Goal: Information Seeking & Learning: Learn about a topic

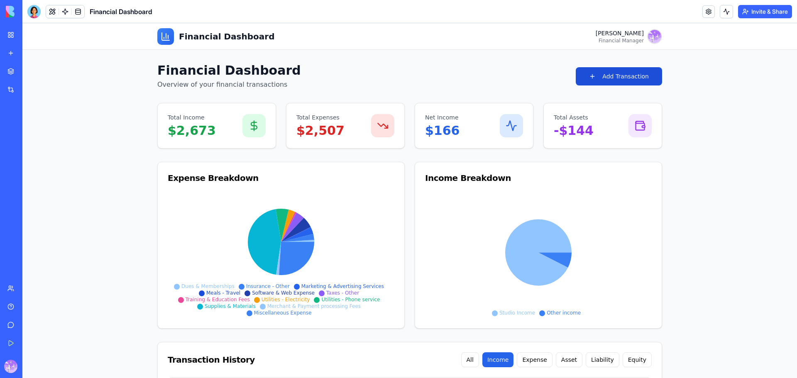
click at [644, 74] on button "Add Transaction" at bounding box center [619, 76] width 86 height 18
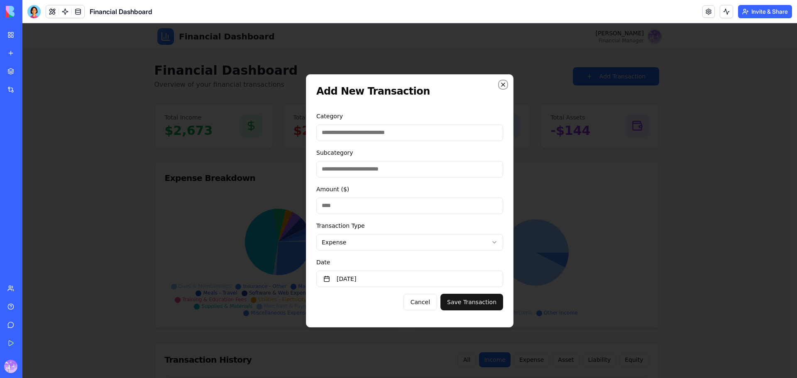
click at [505, 86] on icon "button" at bounding box center [503, 84] width 7 height 7
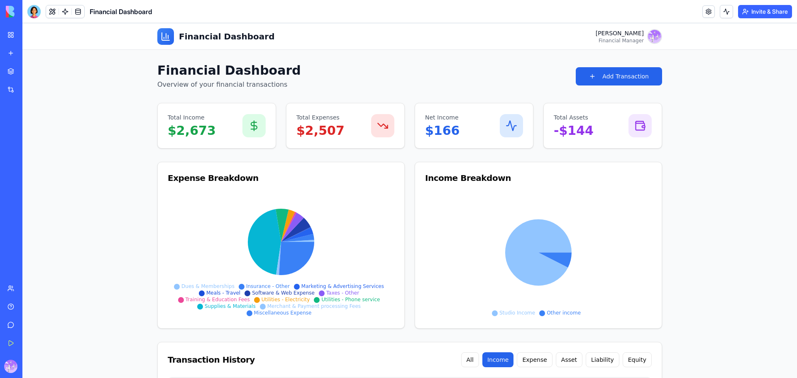
click at [227, 88] on p "Overview of your financial transactions" at bounding box center [229, 85] width 144 height 10
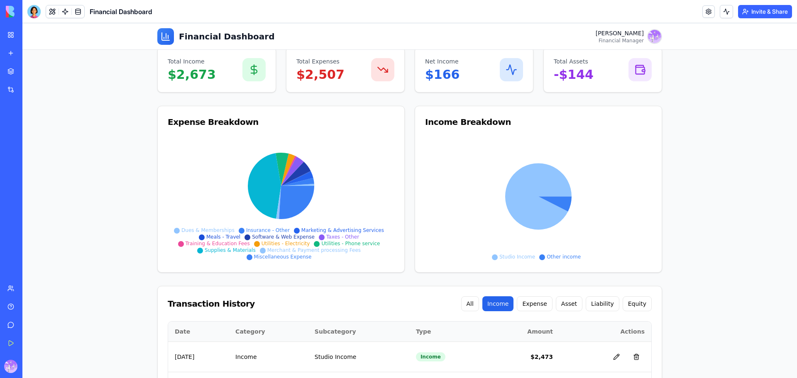
scroll to position [104, 0]
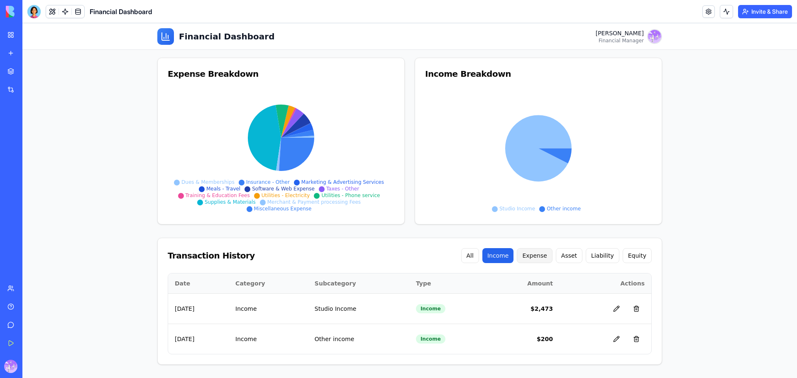
click at [534, 257] on button "Expense" at bounding box center [534, 255] width 35 height 15
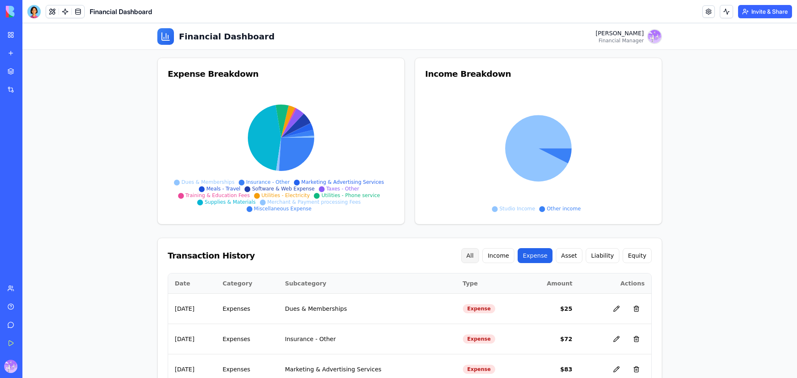
click at [478, 258] on button "All" at bounding box center [470, 255] width 18 height 15
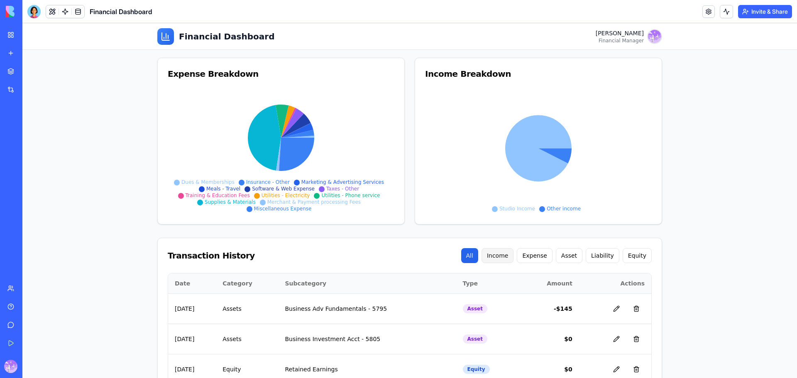
click at [511, 256] on button "Income" at bounding box center [497, 255] width 32 height 15
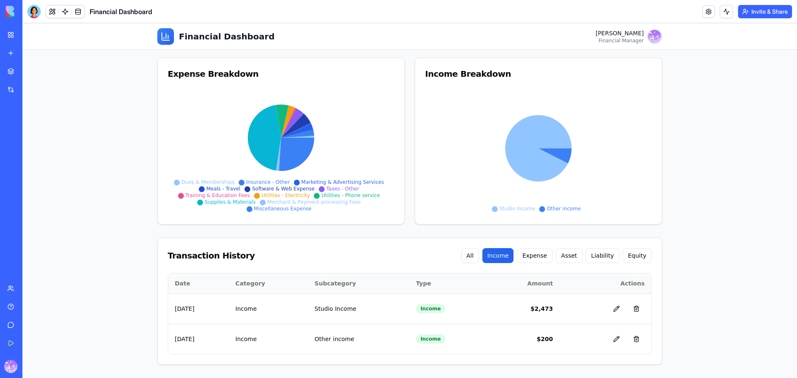
click at [541, 264] on div "Transaction History All Income Expense Asset Liability Equity" at bounding box center [410, 255] width 504 height 35
click at [479, 258] on button "All" at bounding box center [470, 255] width 18 height 15
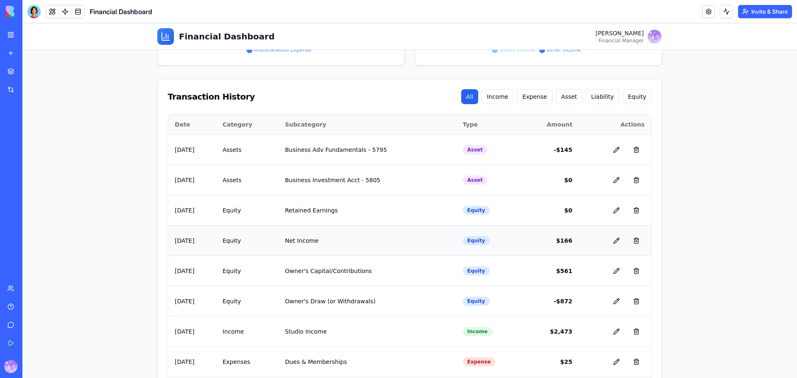
scroll to position [165, 0]
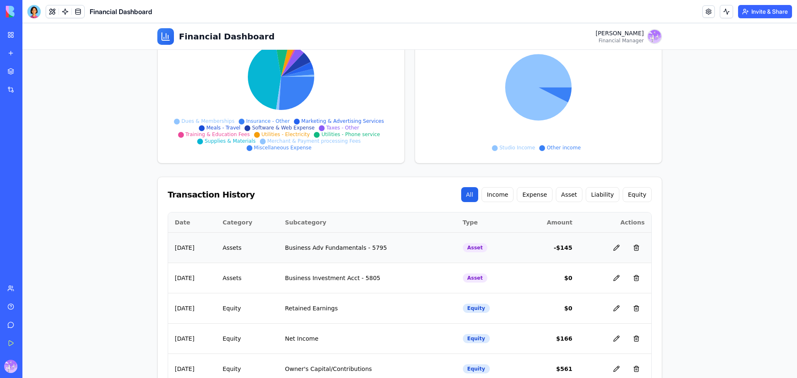
click at [198, 249] on td "[DATE]" at bounding box center [192, 247] width 48 height 30
click at [614, 248] on button at bounding box center [616, 247] width 17 height 17
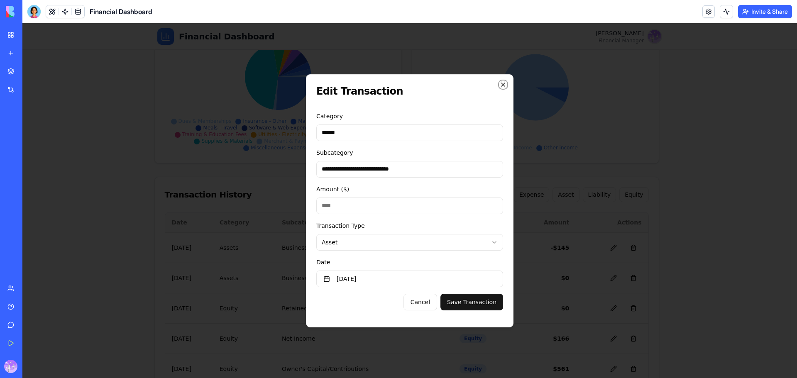
click at [505, 84] on icon "button" at bounding box center [503, 84] width 7 height 7
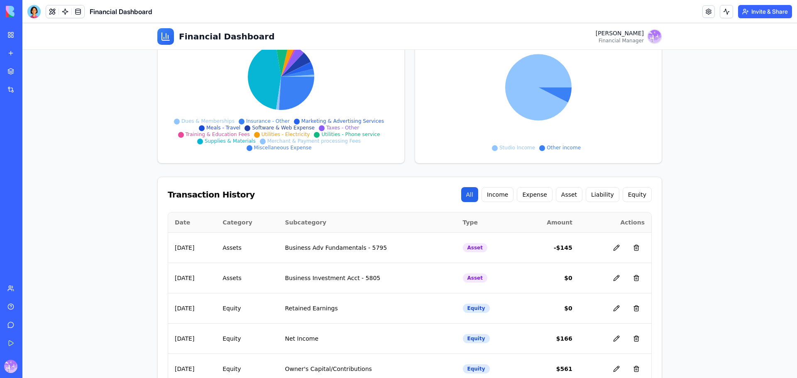
scroll to position [0, 0]
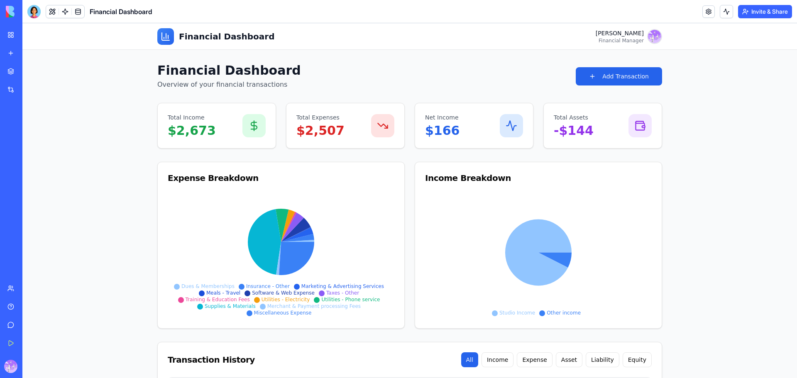
click at [12, 34] on link "My Workspace" at bounding box center [18, 35] width 33 height 17
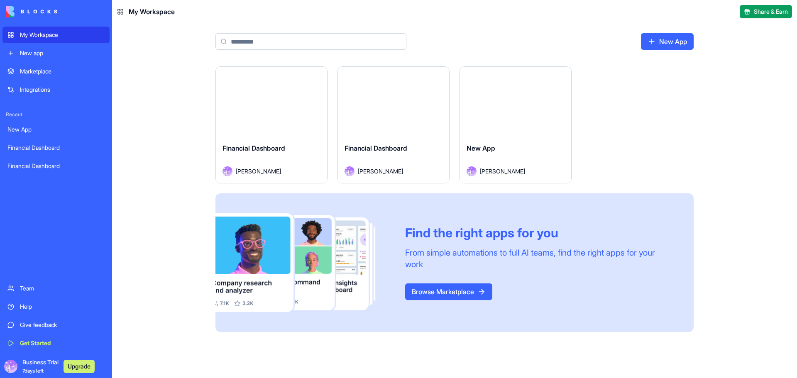
click at [42, 93] on div "Integrations" at bounding box center [62, 89] width 85 height 8
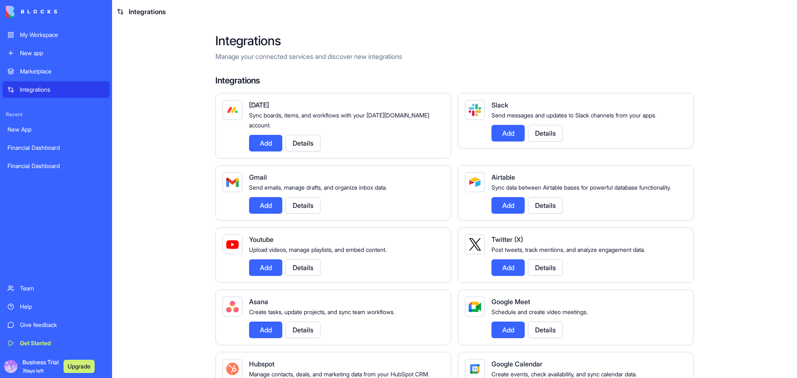
click at [43, 73] on div "Marketplace" at bounding box center [62, 71] width 85 height 8
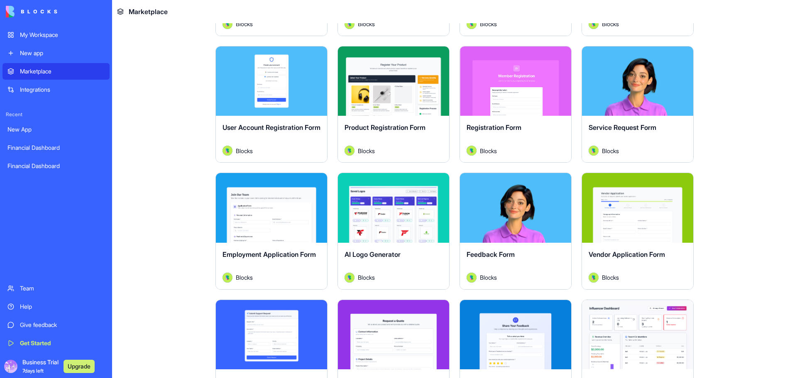
scroll to position [290, 0]
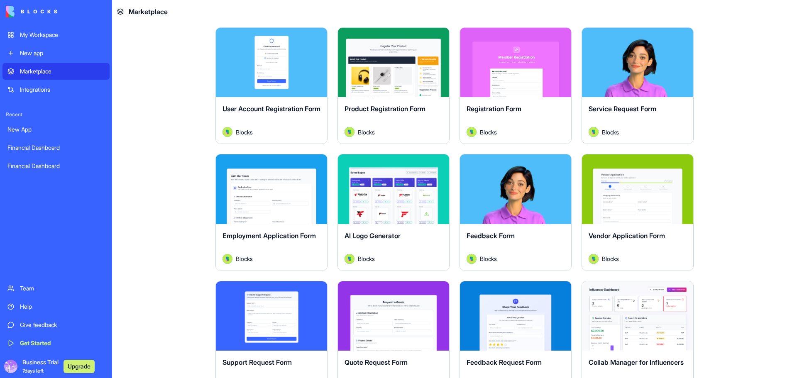
click at [265, 67] on button "Explore" at bounding box center [271, 62] width 62 height 17
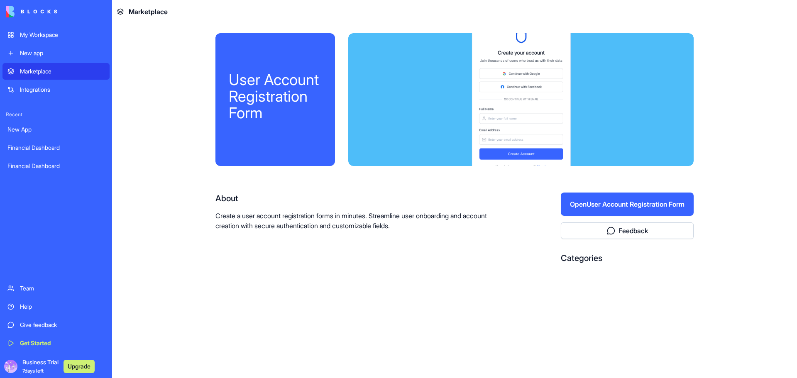
click at [525, 106] on div at bounding box center [520, 99] width 345 height 133
drag, startPoint x: 583, startPoint y: 259, endPoint x: 583, endPoint y: 235, distance: 24.1
click at [583, 259] on div "Categories" at bounding box center [627, 258] width 133 height 12
click at [619, 120] on div at bounding box center [520, 99] width 345 height 133
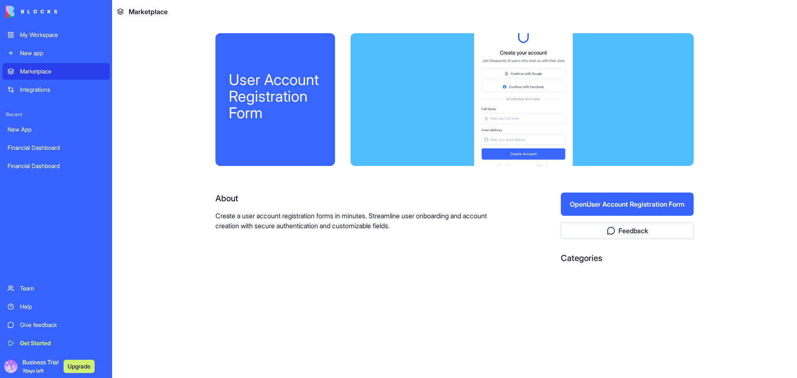
click at [476, 76] on div at bounding box center [522, 99] width 345 height 133
click at [505, 85] on div at bounding box center [521, 99] width 345 height 133
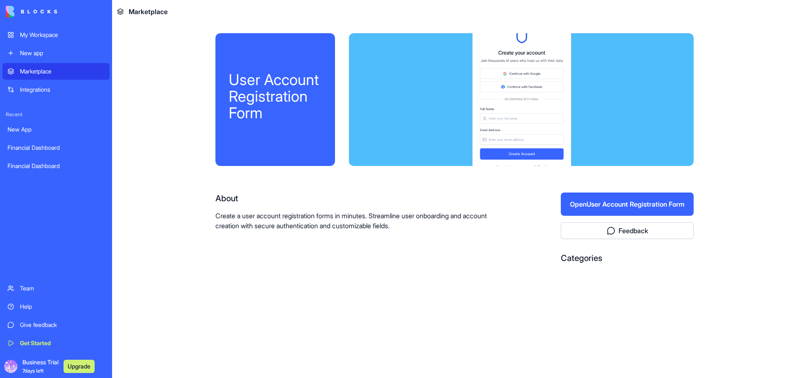
click at [385, 99] on div at bounding box center [521, 99] width 345 height 133
click at [296, 102] on div "User Account Registration Form" at bounding box center [275, 96] width 93 height 50
drag, startPoint x: 301, startPoint y: 102, endPoint x: 317, endPoint y: 104, distance: 15.9
click at [315, 104] on div "User Account Registration Form" at bounding box center [275, 96] width 93 height 50
drag, startPoint x: 417, startPoint y: 110, endPoint x: 466, endPoint y: 112, distance: 48.2
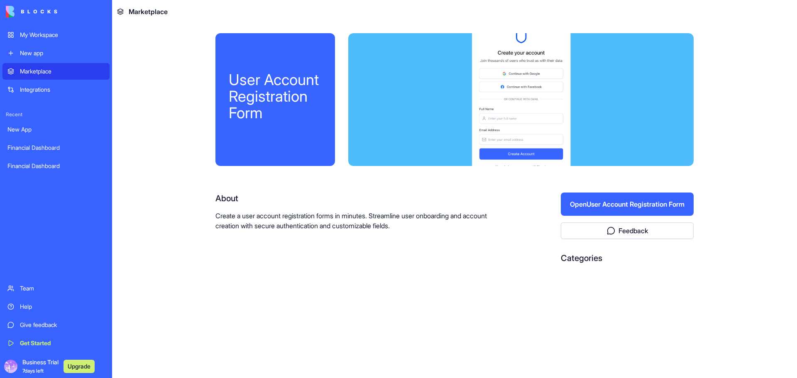
click at [418, 110] on div at bounding box center [520, 99] width 345 height 133
drag, startPoint x: 466, startPoint y: 112, endPoint x: 541, endPoint y: 107, distance: 75.3
click at [470, 112] on div at bounding box center [520, 99] width 345 height 133
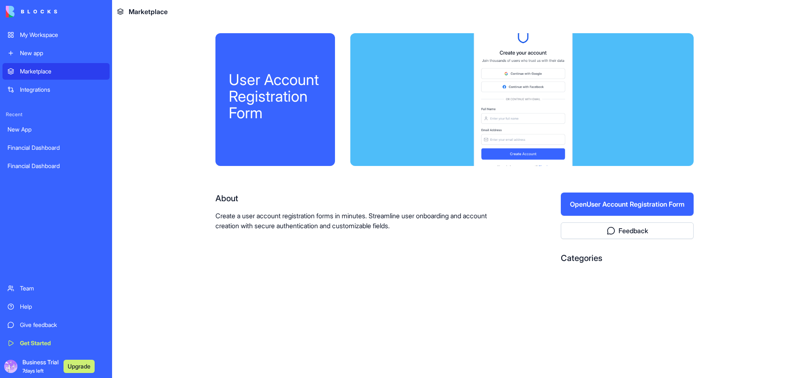
drag, startPoint x: 541, startPoint y: 107, endPoint x: 617, endPoint y: 103, distance: 76.0
click at [543, 107] on div at bounding box center [522, 99] width 345 height 133
click at [617, 103] on div at bounding box center [522, 99] width 345 height 133
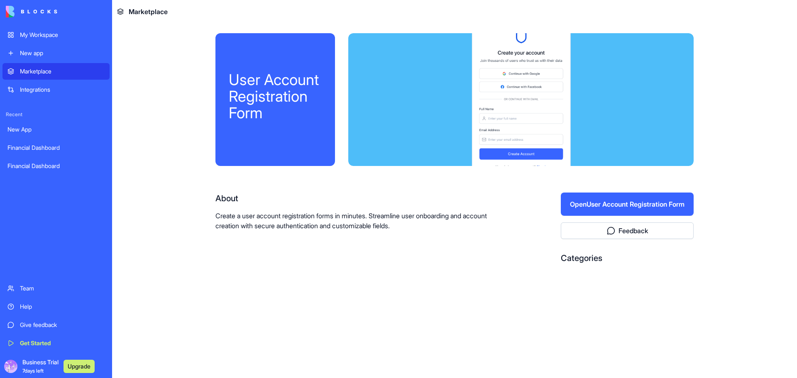
click at [611, 205] on button "Open User Account Registration Form" at bounding box center [627, 204] width 133 height 23
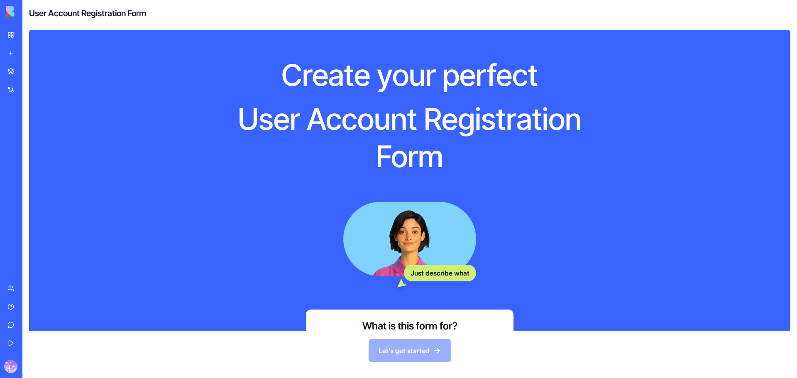
scroll to position [89, 0]
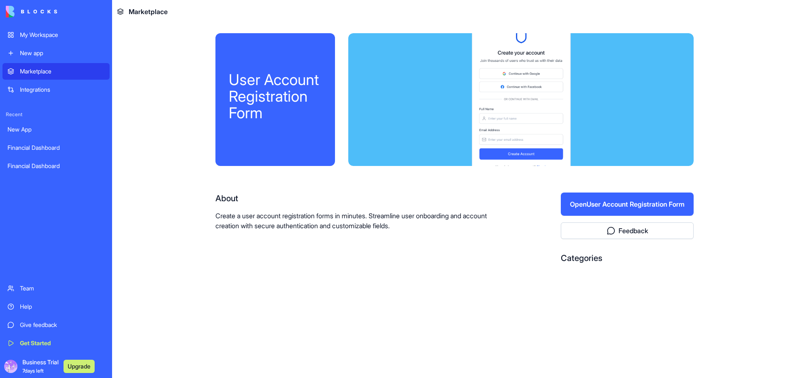
click at [34, 364] on span "Business Trial 7 days left" at bounding box center [40, 366] width 36 height 17
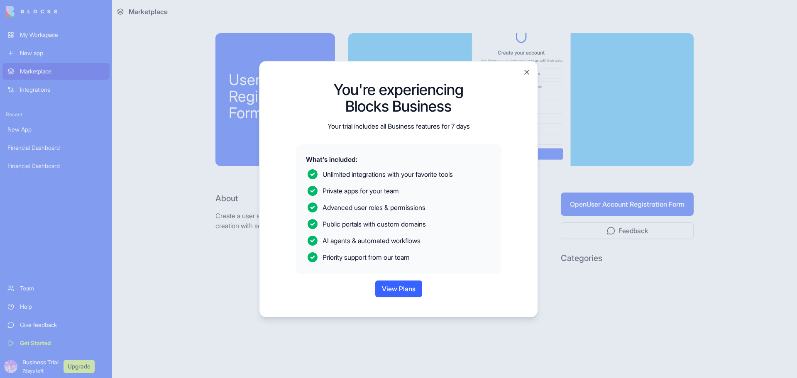
click at [408, 291] on button "View Plans" at bounding box center [398, 289] width 47 height 17
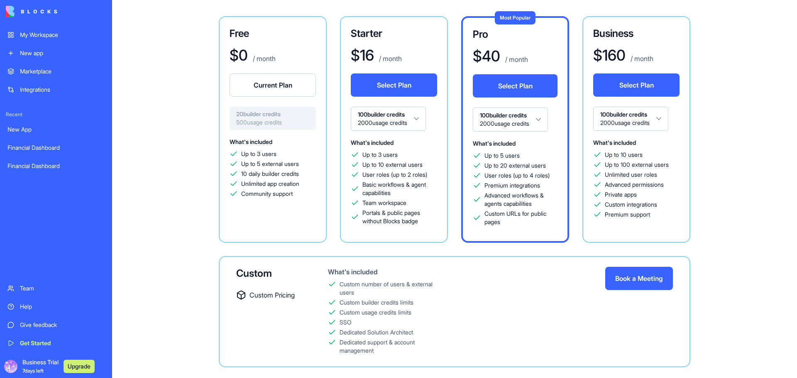
scroll to position [78, 0]
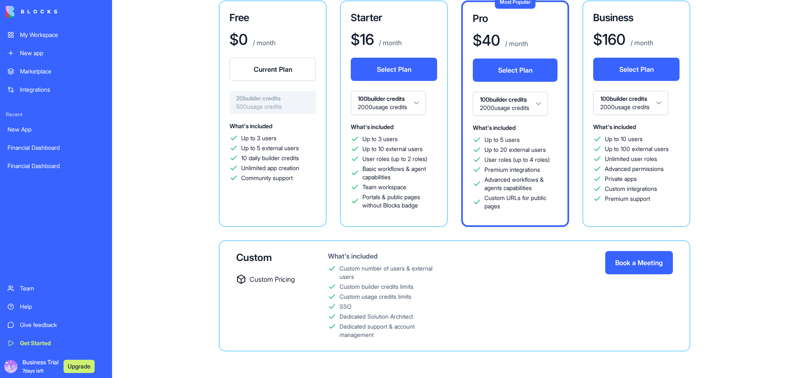
click at [19, 365] on div "Business Trial 7 days left Upgrade" at bounding box center [52, 366] width 92 height 17
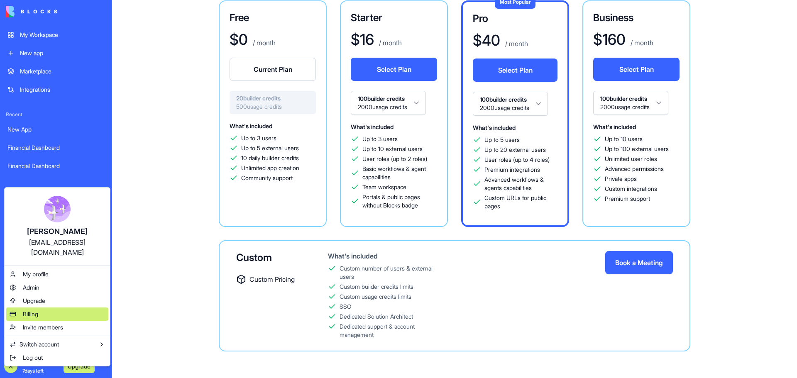
click at [37, 310] on span "Billing" at bounding box center [30, 314] width 15 height 8
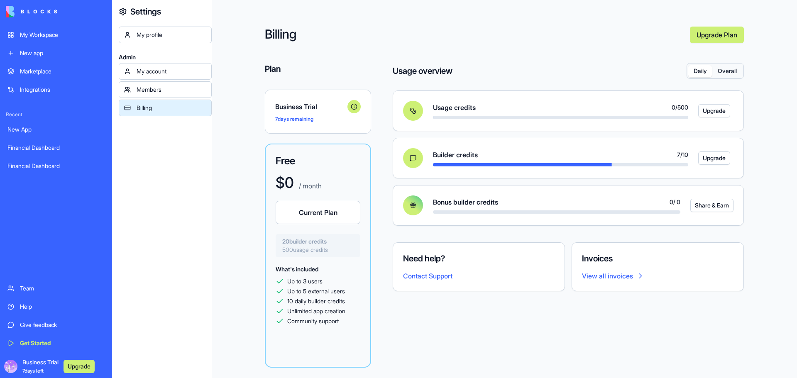
click at [728, 73] on button "Overall" at bounding box center [727, 71] width 30 height 12
click at [701, 76] on button "Daily" at bounding box center [700, 71] width 24 height 12
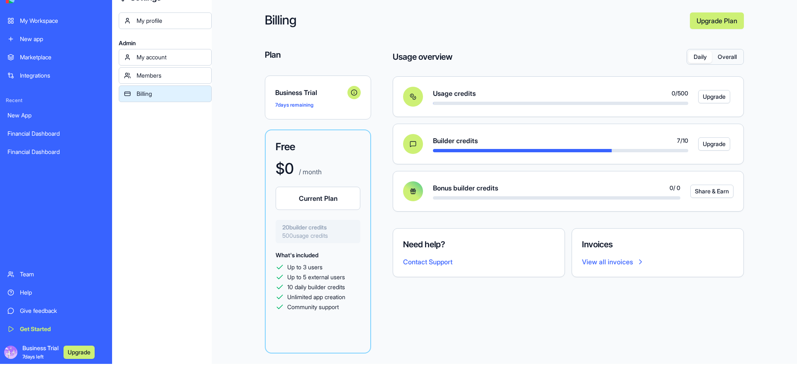
scroll to position [27, 0]
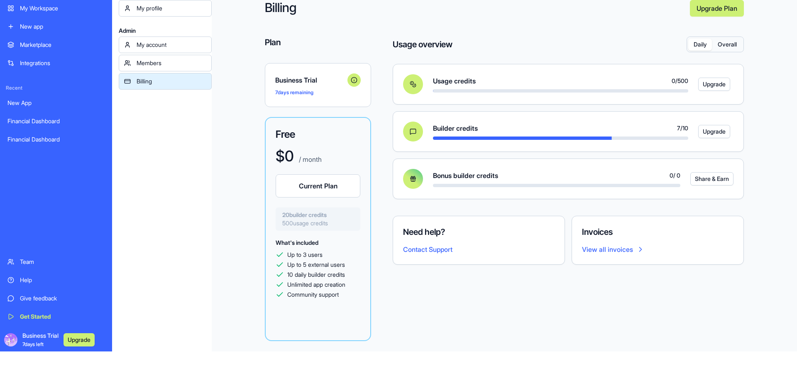
click at [24, 316] on div "Get Started" at bounding box center [62, 316] width 85 height 8
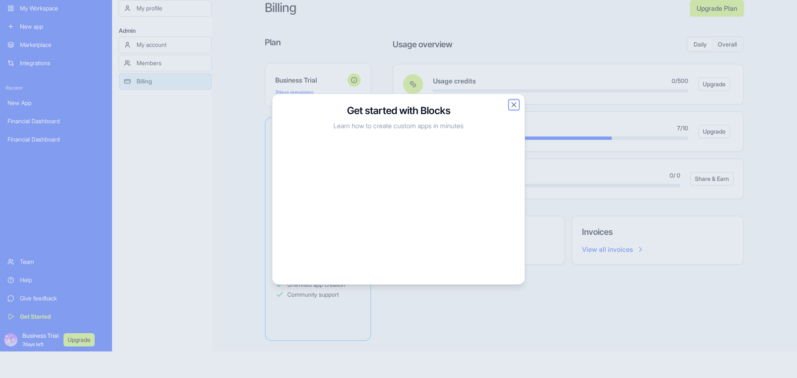
click at [515, 104] on button "Close" at bounding box center [514, 104] width 8 height 8
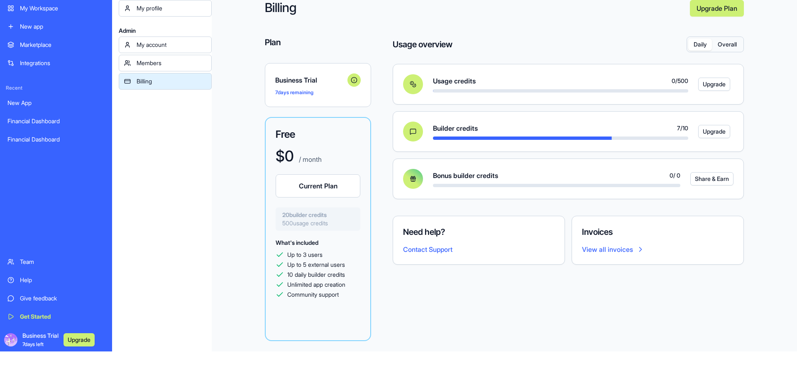
click at [43, 44] on div "Marketplace" at bounding box center [62, 45] width 85 height 8
click at [38, 41] on div "Marketplace" at bounding box center [62, 45] width 85 height 8
click at [39, 45] on div "Marketplace" at bounding box center [62, 45] width 85 height 8
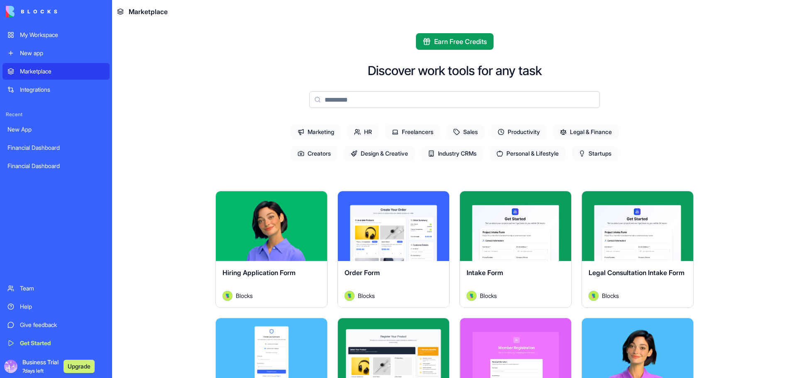
click at [312, 131] on span "Marketing" at bounding box center [316, 131] width 50 height 15
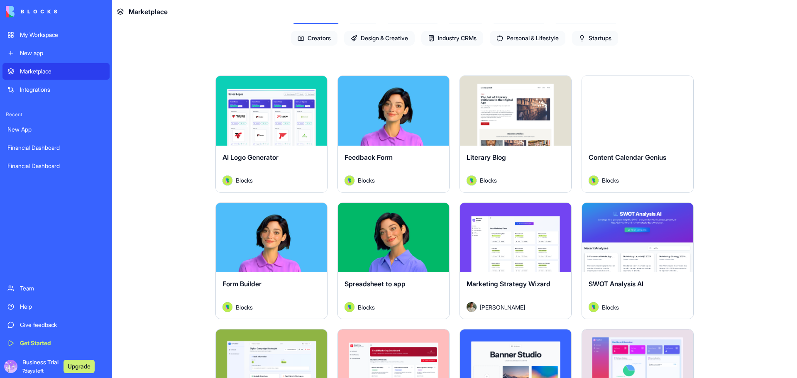
scroll to position [97, 0]
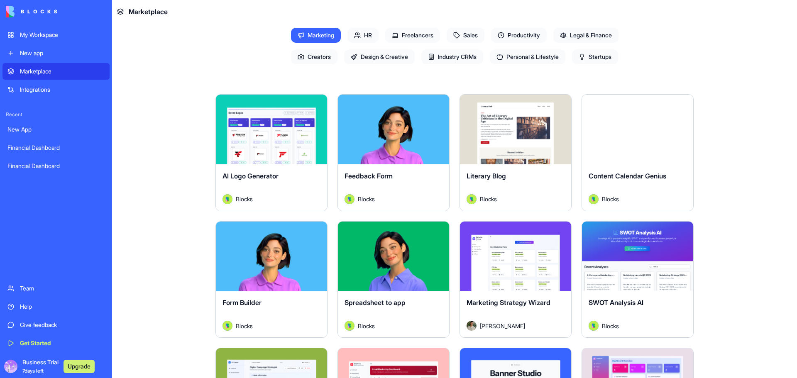
click at [26, 132] on div "New App" at bounding box center [55, 129] width 97 height 8
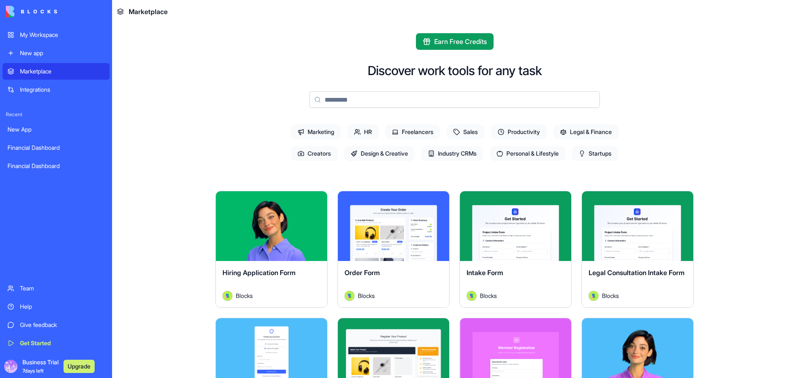
click at [274, 231] on button "Explore" at bounding box center [271, 226] width 62 height 17
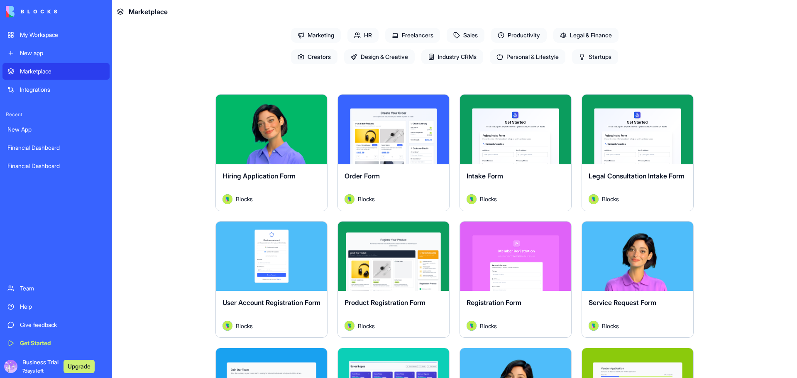
click at [386, 57] on span "Design & Creative" at bounding box center [379, 56] width 71 height 15
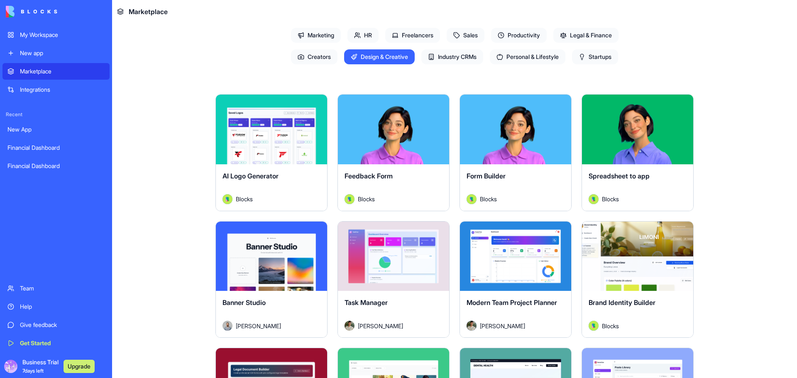
click at [272, 146] on div "Explore" at bounding box center [271, 130] width 111 height 70
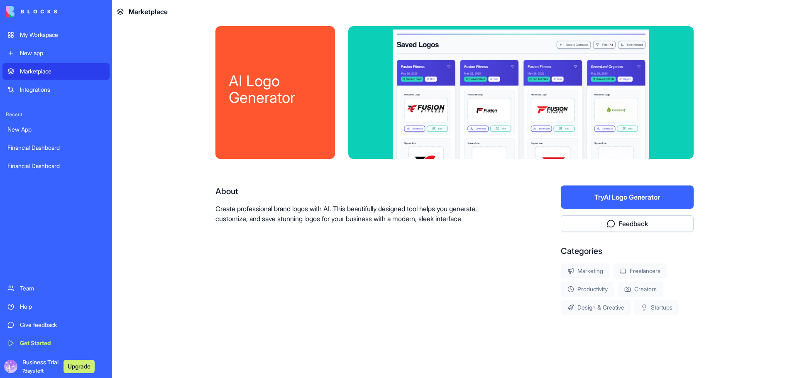
scroll to position [7, 0]
click at [57, 148] on div "Financial Dashboard" at bounding box center [55, 148] width 97 height 8
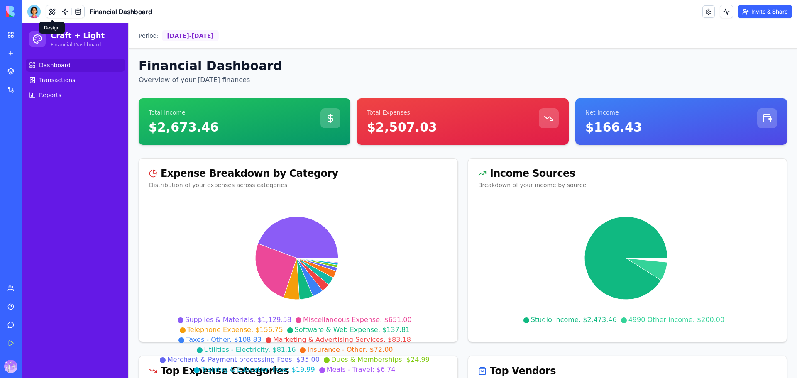
click at [56, 11] on button at bounding box center [52, 11] width 12 height 12
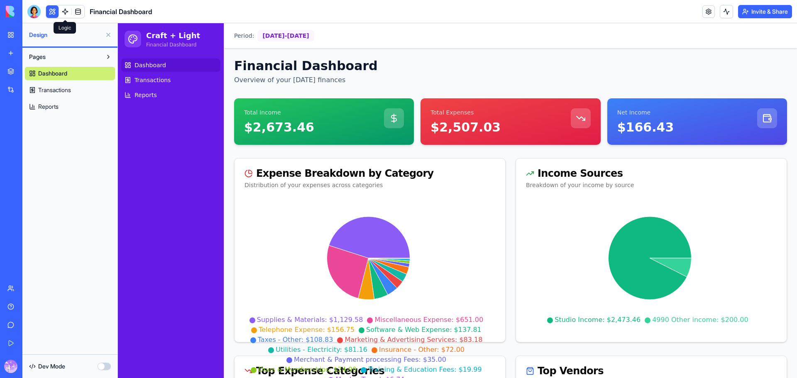
click at [67, 10] on link at bounding box center [65, 11] width 12 height 12
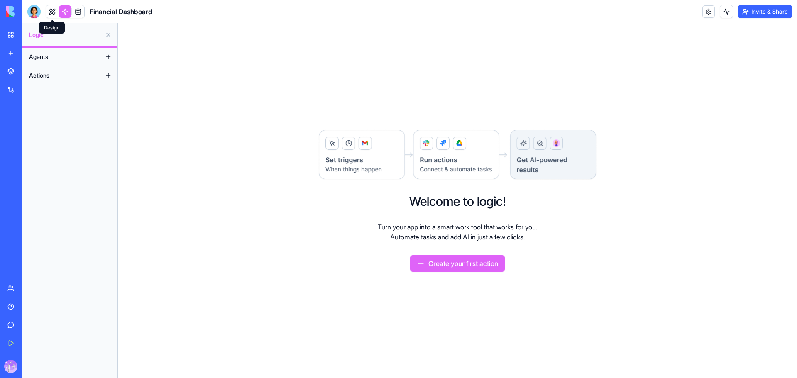
click at [52, 14] on link at bounding box center [52, 11] width 12 height 12
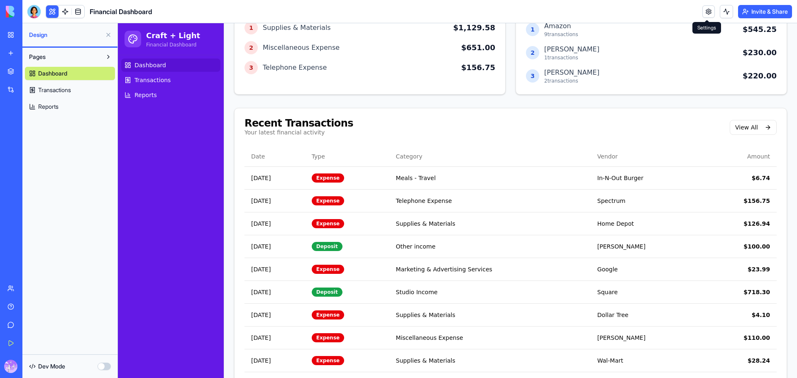
scroll to position [402, 0]
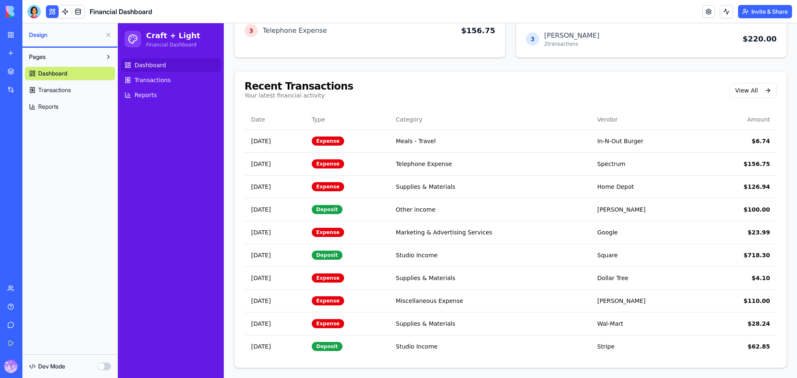
click at [114, 367] on div "Dev Mode" at bounding box center [70, 366] width 90 height 18
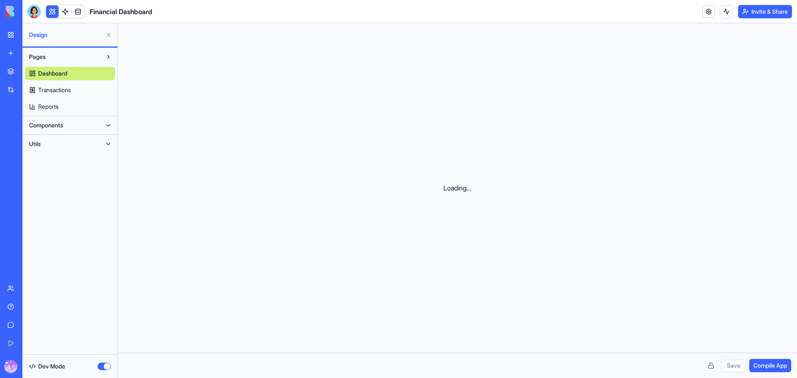
click at [110, 366] on button "button" at bounding box center [104, 366] width 13 height 7
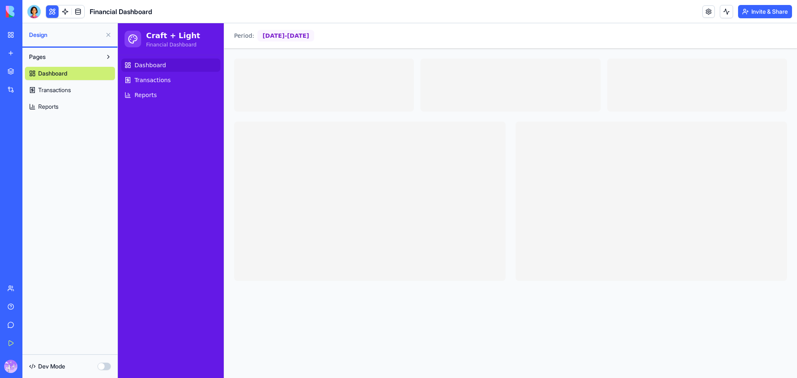
click at [106, 366] on button "button" at bounding box center [104, 366] width 13 height 7
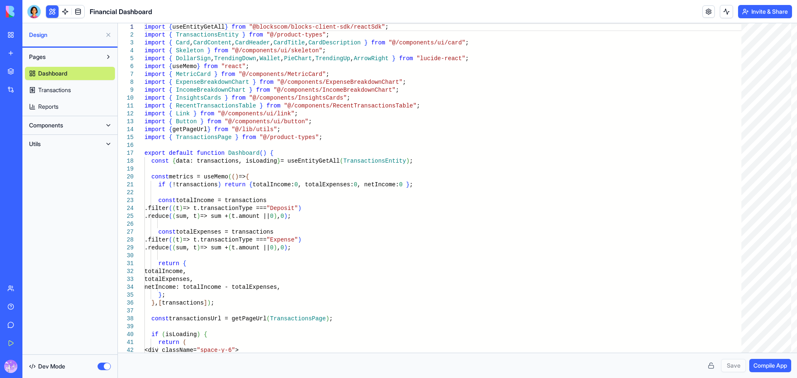
click at [106, 366] on button "button" at bounding box center [104, 366] width 13 height 7
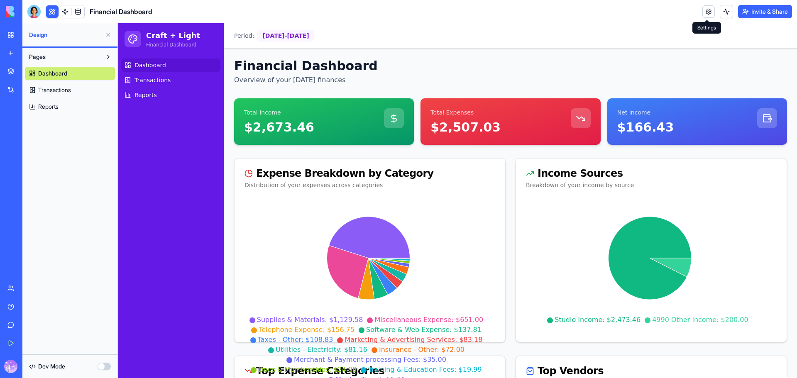
click at [705, 11] on link at bounding box center [708, 11] width 12 height 12
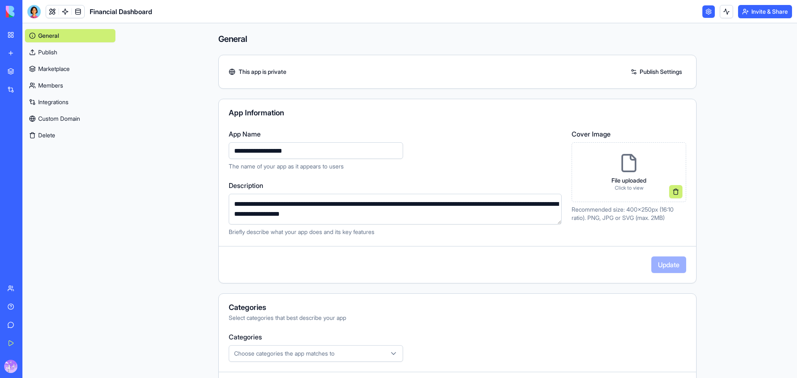
click at [339, 203] on textarea "**********" at bounding box center [395, 209] width 333 height 31
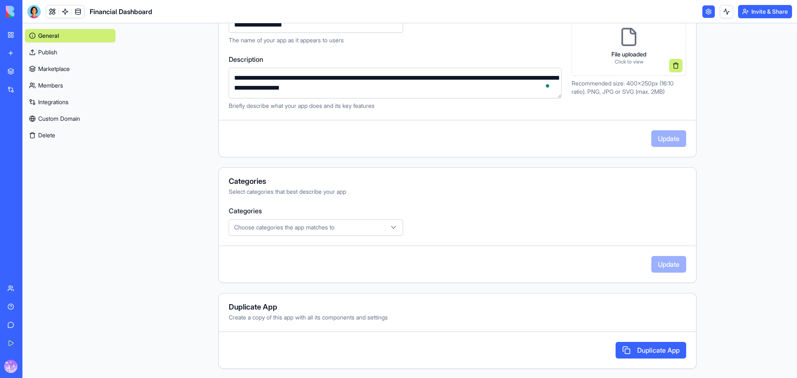
scroll to position [127, 0]
click at [389, 223] on icon "button" at bounding box center [393, 226] width 8 height 8
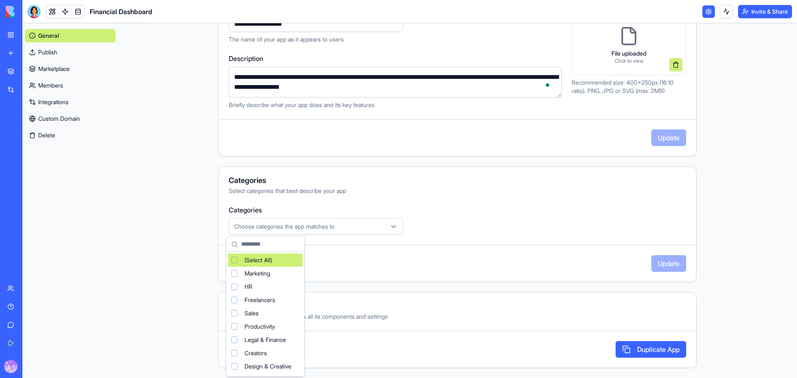
click at [513, 236] on html "**********" at bounding box center [398, 189] width 797 height 378
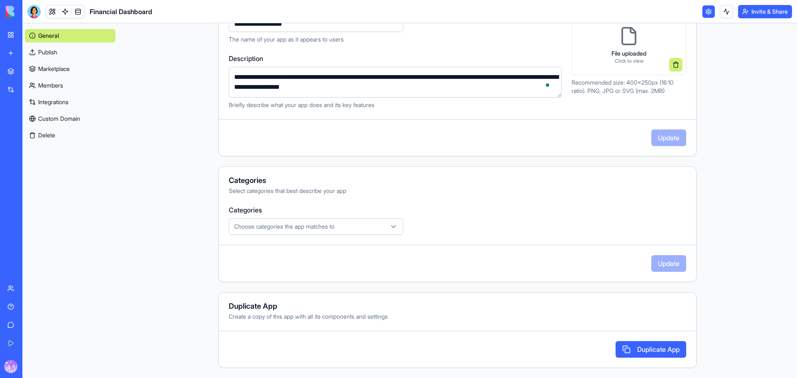
click at [52, 31] on link "General" at bounding box center [70, 35] width 90 height 13
click at [7, 33] on link "My Workspace" at bounding box center [18, 35] width 33 height 17
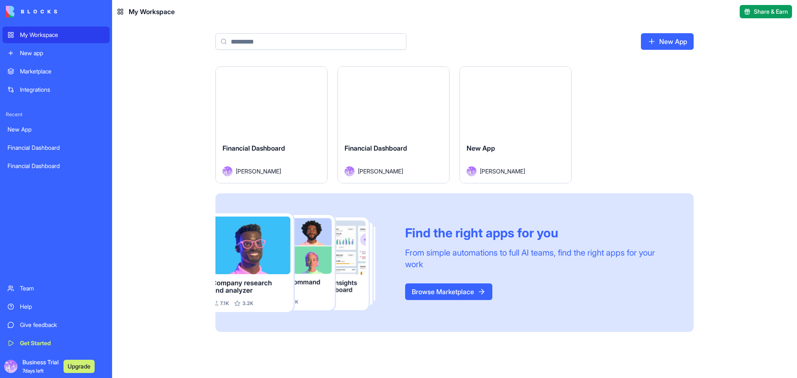
click at [43, 71] on div "Marketplace" at bounding box center [62, 71] width 85 height 8
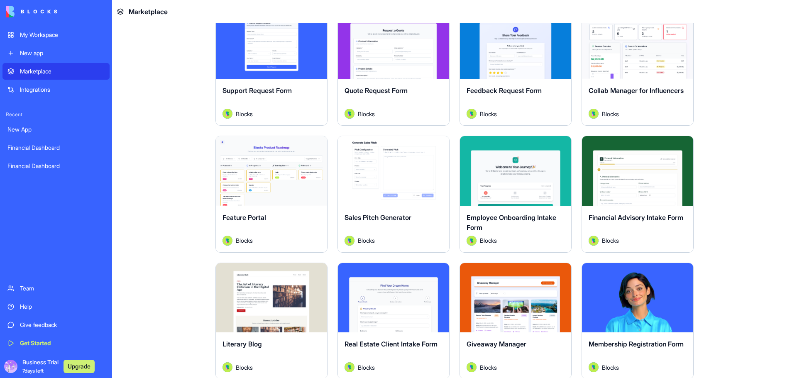
scroll to position [581, 0]
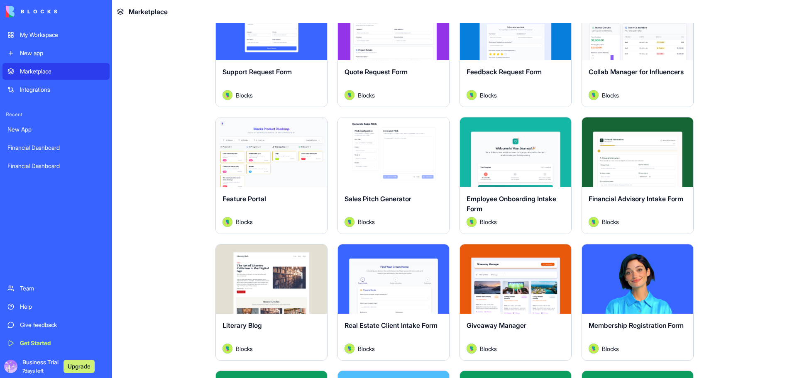
click at [644, 148] on button "Explore" at bounding box center [637, 152] width 62 height 17
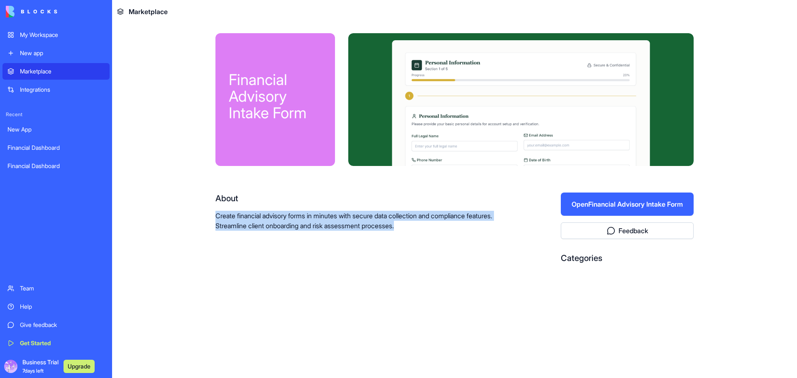
drag, startPoint x: 442, startPoint y: 225, endPoint x: 214, endPoint y: 215, distance: 228.5
click at [214, 215] on div "Financial Advisory Intake Form About Create financial advisory forms in minutes…" at bounding box center [454, 178] width 531 height 310
click at [439, 229] on p "Create financial advisory forms in minutes with secure data collection and comp…" at bounding box center [361, 221] width 292 height 20
drag, startPoint x: 445, startPoint y: 228, endPoint x: 203, endPoint y: 221, distance: 241.6
click at [203, 221] on div "Financial Advisory Intake Form About Create financial advisory forms in minutes…" at bounding box center [454, 178] width 531 height 310
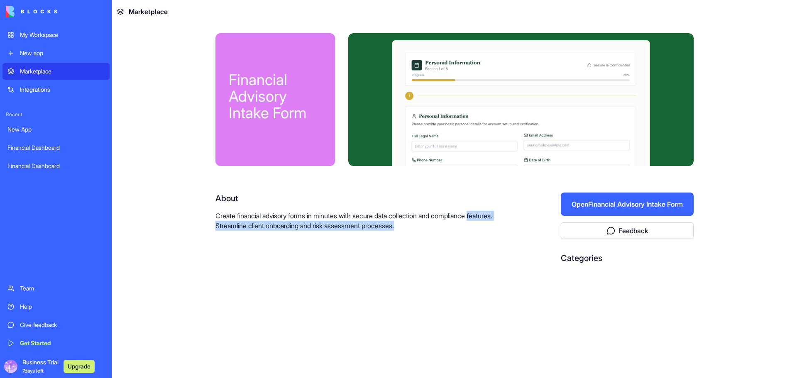
click at [56, 154] on link "Financial Dashboard" at bounding box center [55, 147] width 107 height 17
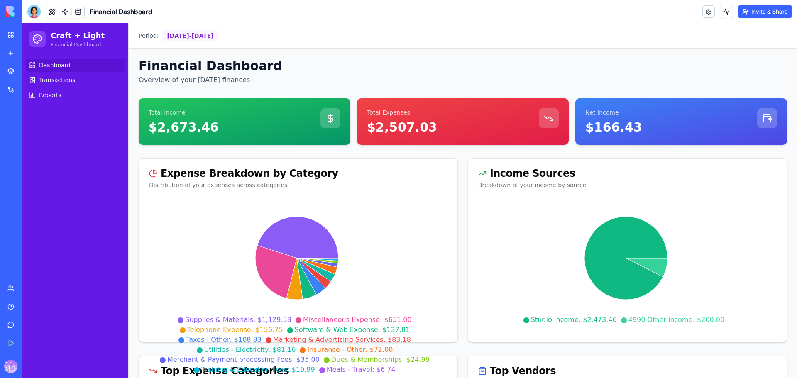
click at [31, 164] on div "Financial Dashboard" at bounding box center [18, 166] width 23 height 8
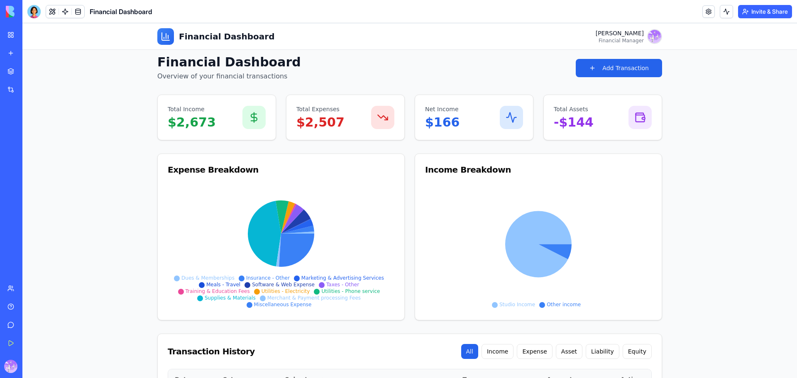
scroll to position [194, 0]
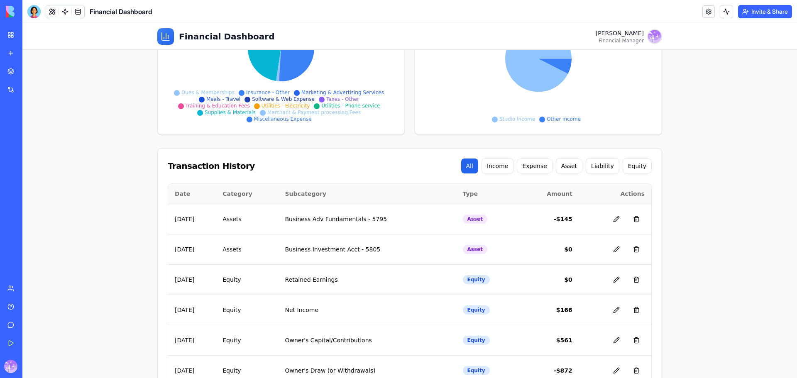
click at [31, 149] on div "Financial Dashboard" at bounding box center [18, 148] width 23 height 8
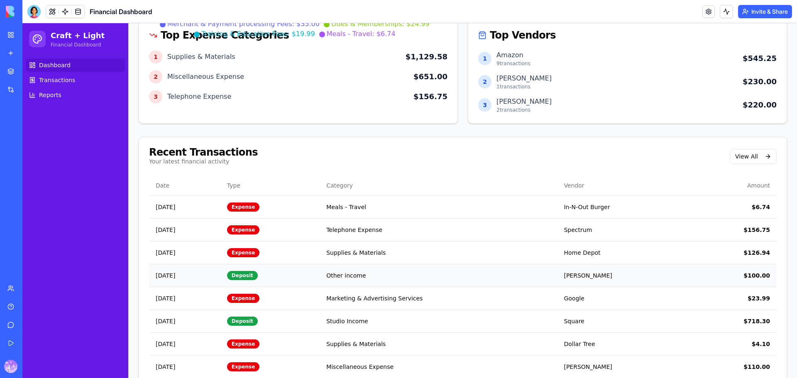
scroll to position [305, 0]
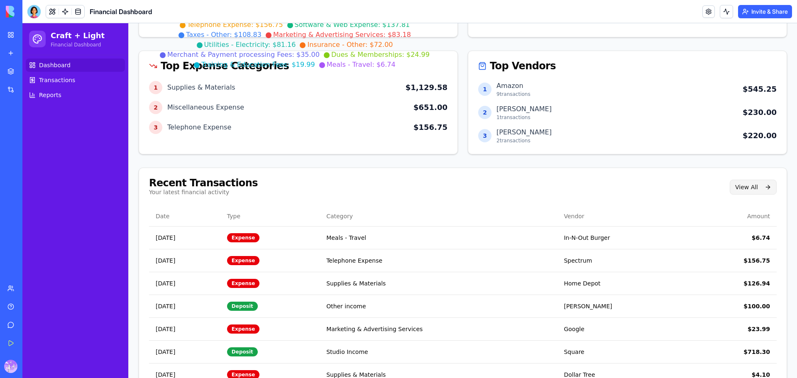
click at [747, 186] on button "View All" at bounding box center [753, 187] width 47 height 15
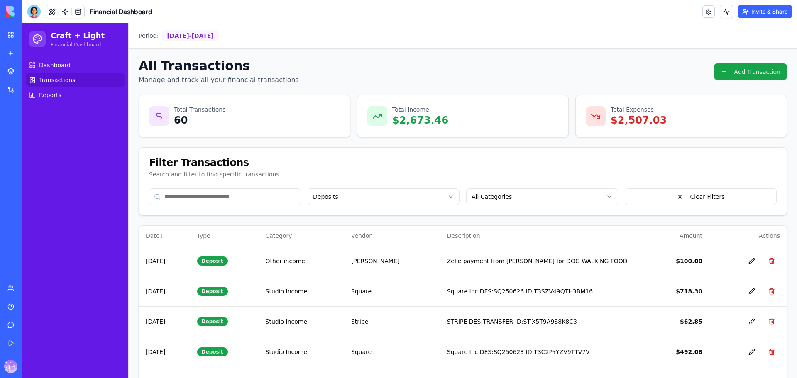
click at [506, 199] on html "Craft + Light Financial Dashboard Dashboard Transactions Reports Period: [DATE]…" at bounding box center [409, 336] width 774 height 627
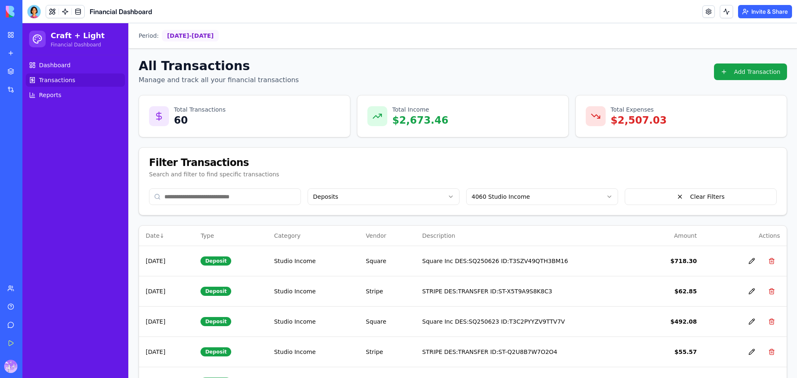
click at [224, 202] on input at bounding box center [225, 196] width 152 height 17
drag, startPoint x: 232, startPoint y: 200, endPoint x: 295, endPoint y: 202, distance: 63.5
click at [234, 200] on input at bounding box center [225, 196] width 152 height 17
click at [693, 195] on button "Clear Filters" at bounding box center [701, 196] width 152 height 17
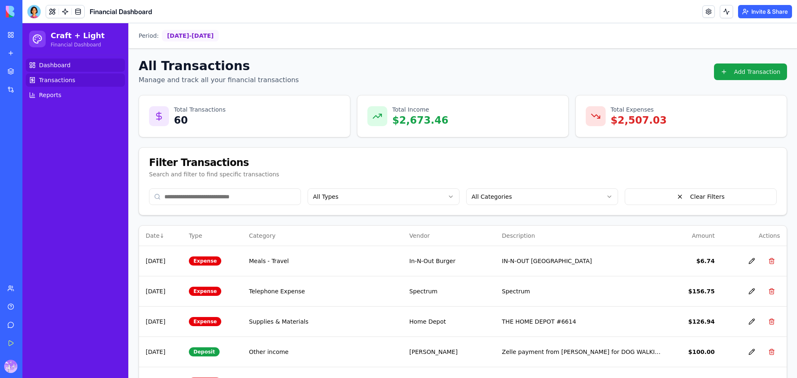
click at [58, 67] on span "Dashboard" at bounding box center [55, 65] width 32 height 8
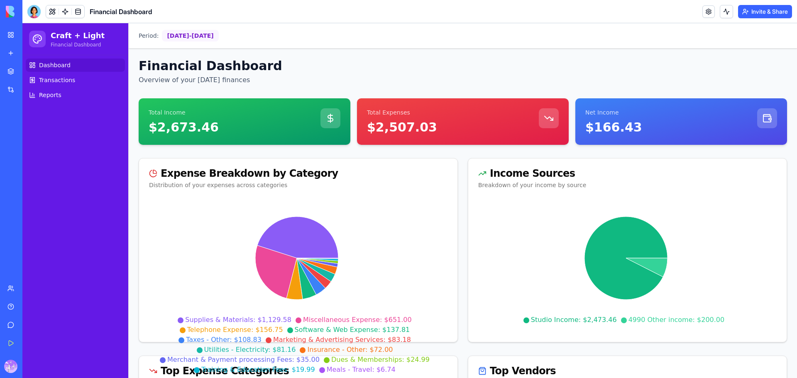
click at [25, 160] on link "Financial Dashboard" at bounding box center [18, 166] width 33 height 17
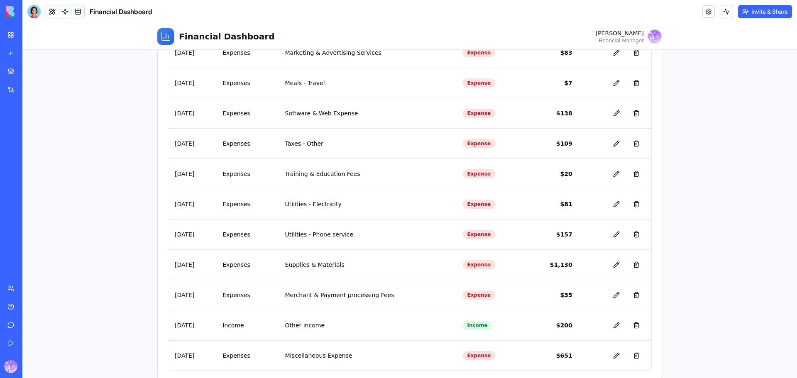
scroll to position [649, 0]
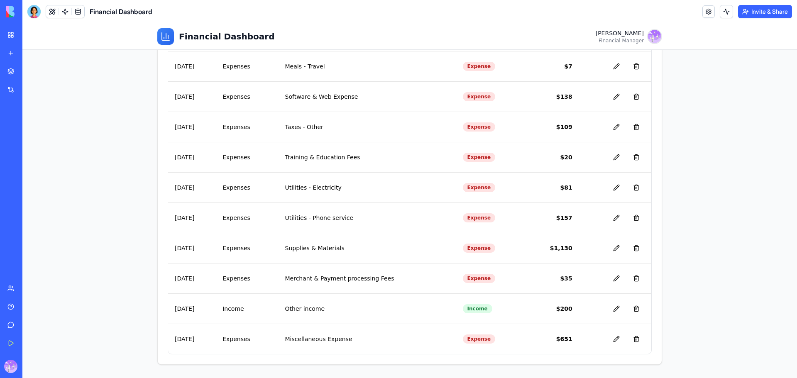
click at [10, 40] on link "My Workspace" at bounding box center [18, 35] width 33 height 17
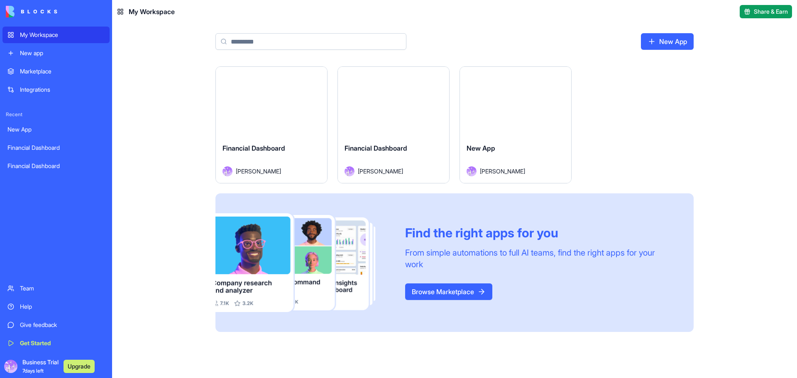
click at [46, 69] on div "Marketplace" at bounding box center [62, 71] width 85 height 8
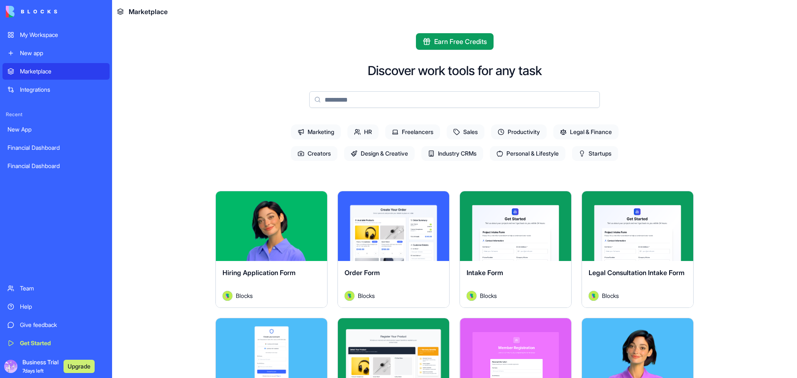
click at [604, 134] on span "Legal & Finance" at bounding box center [585, 131] width 65 height 15
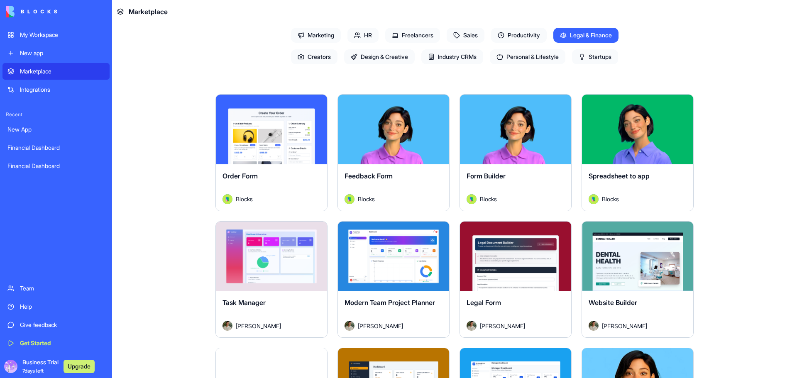
scroll to position [194, 0]
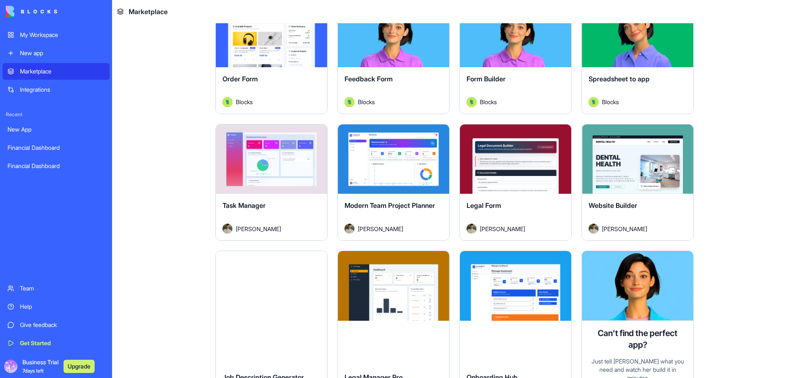
click at [639, 160] on button "Explore" at bounding box center [637, 159] width 62 height 17
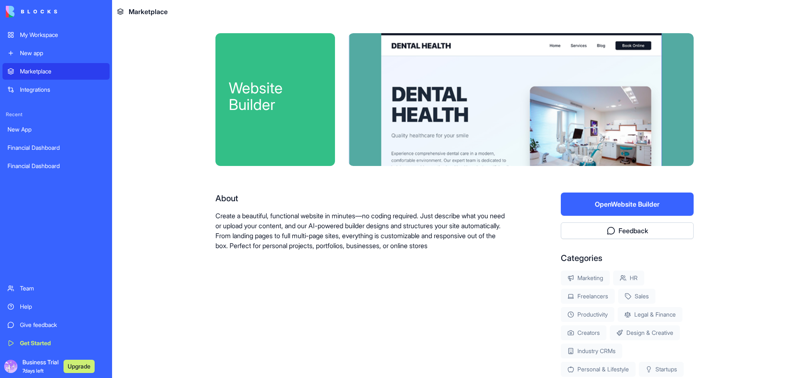
click at [622, 205] on button "Open Website Builder" at bounding box center [627, 204] width 133 height 23
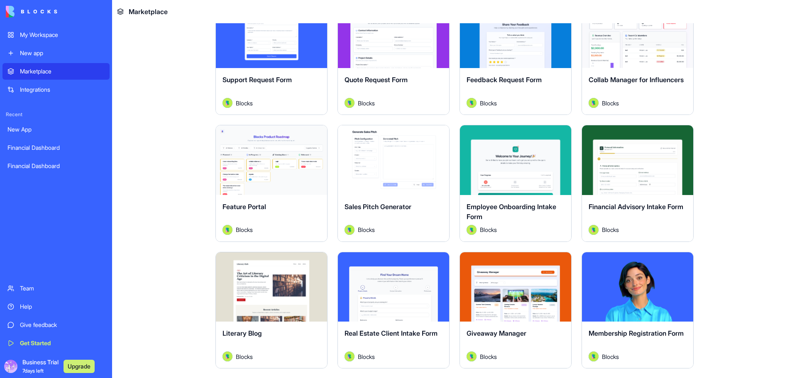
scroll to position [581, 0]
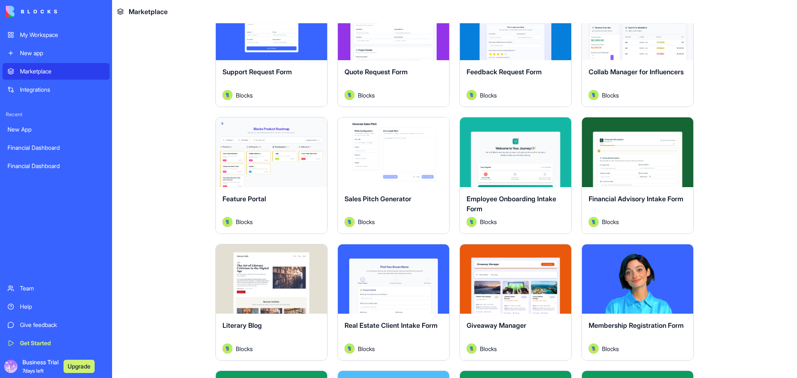
click at [512, 149] on button "Explore" at bounding box center [515, 152] width 62 height 17
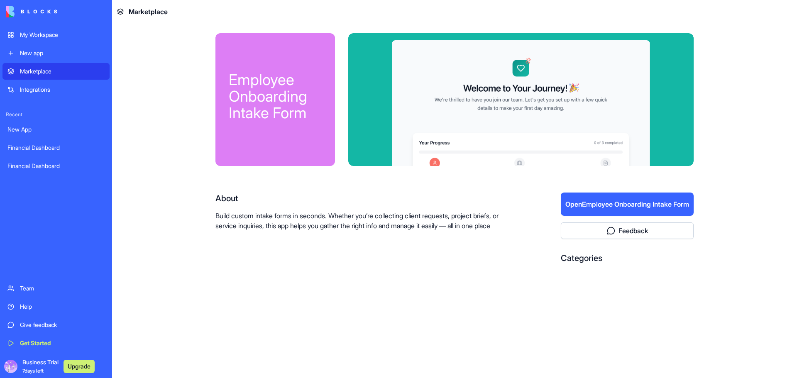
click at [291, 99] on div "Employee Onboarding Intake Form" at bounding box center [275, 96] width 93 height 50
click at [425, 102] on div at bounding box center [520, 99] width 345 height 133
click at [476, 117] on div at bounding box center [521, 99] width 345 height 133
click at [477, 125] on div at bounding box center [521, 99] width 345 height 133
drag, startPoint x: 492, startPoint y: 123, endPoint x: 552, endPoint y: 115, distance: 60.7
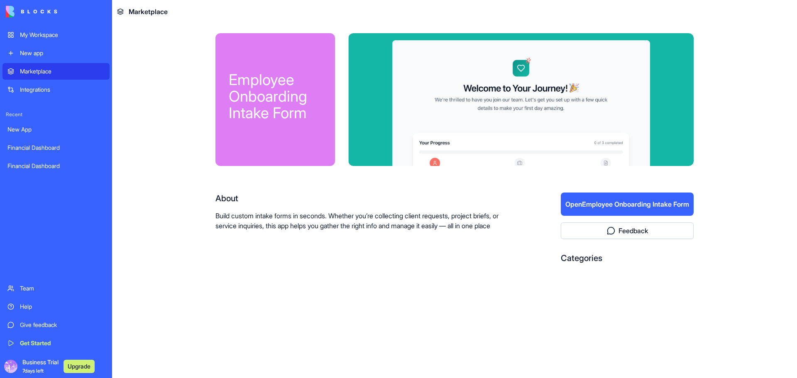
click at [499, 123] on div at bounding box center [520, 99] width 345 height 133
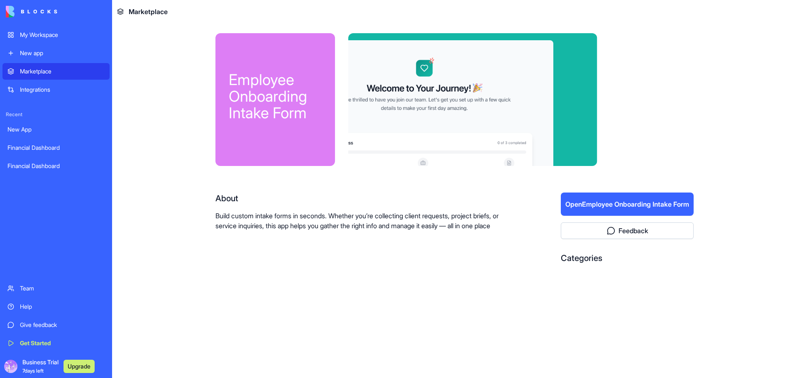
drag, startPoint x: 552, startPoint y: 115, endPoint x: 505, endPoint y: 134, distance: 51.6
click at [505, 134] on div at bounding box center [423, 99] width 345 height 133
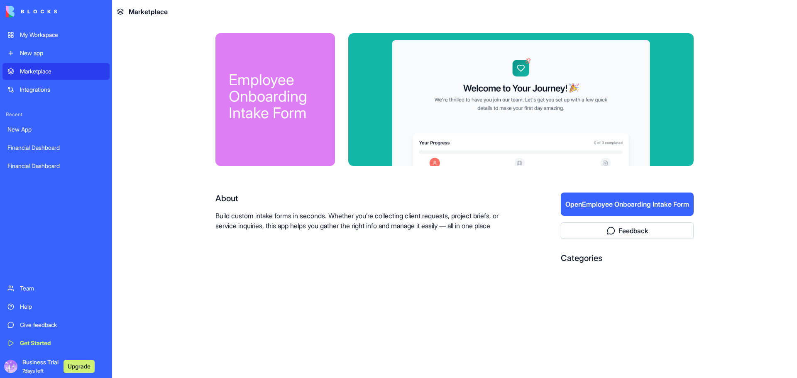
click at [572, 255] on div "Categories" at bounding box center [627, 258] width 133 height 12
drag, startPoint x: 571, startPoint y: 261, endPoint x: 549, endPoint y: 260, distance: 21.6
click at [570, 261] on div "Categories" at bounding box center [627, 258] width 133 height 12
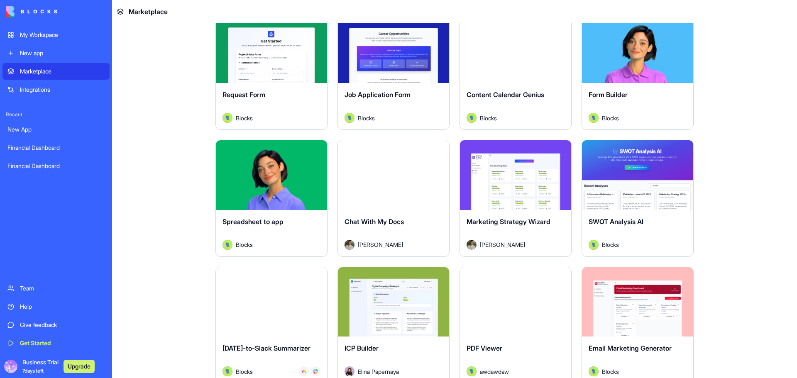
scroll to position [1162, 0]
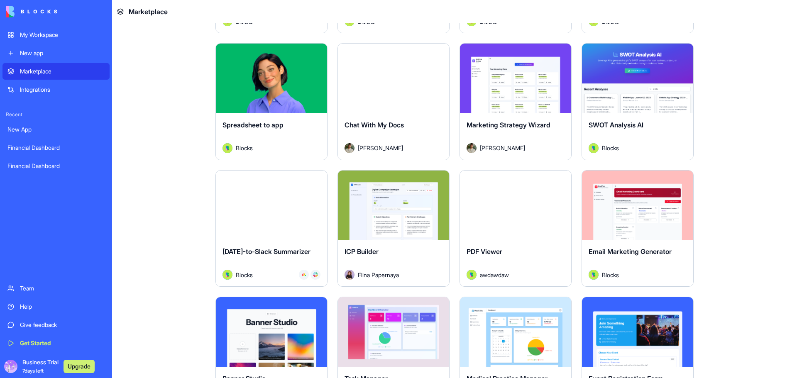
click at [54, 72] on div "Marketplace" at bounding box center [62, 71] width 85 height 8
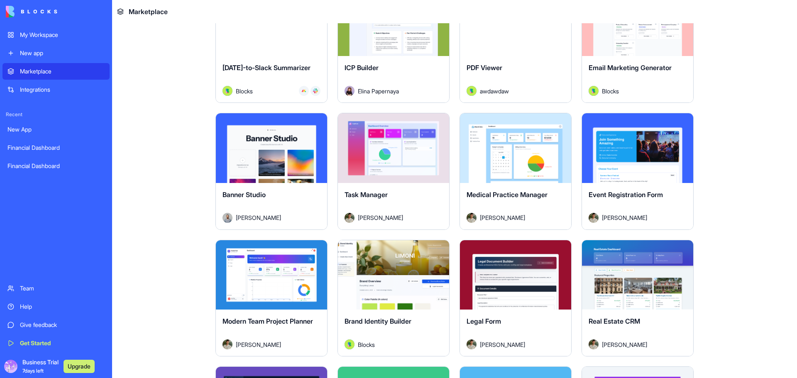
scroll to position [1356, 0]
